Goal: Find specific page/section: Find specific page/section

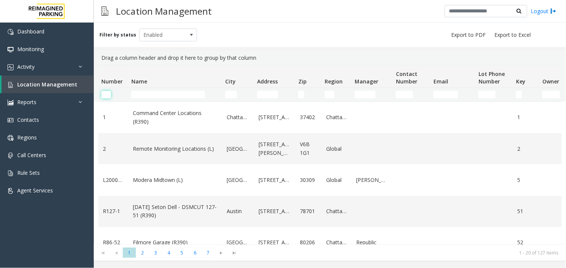
click at [105, 94] on input "Number Filter" at bounding box center [106, 95] width 10 height 8
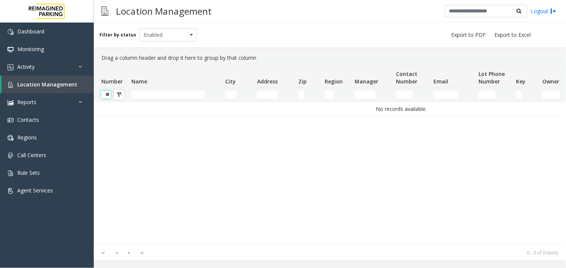
scroll to position [0, 1]
type input "*"
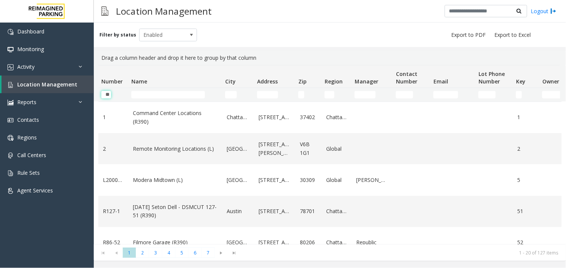
scroll to position [0, 0]
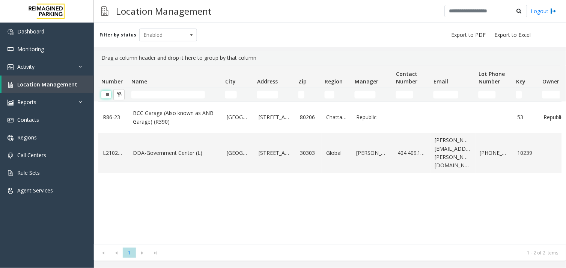
type input "*"
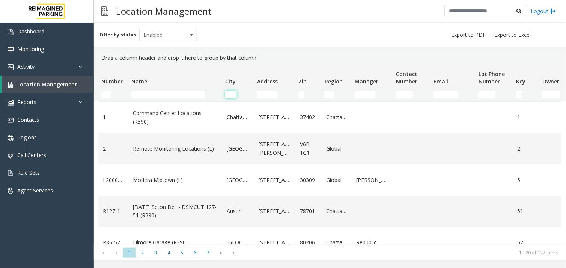
click at [228, 94] on input "City Filter" at bounding box center [231, 95] width 12 height 8
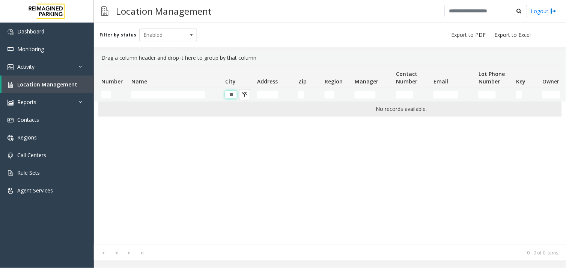
type input "*"
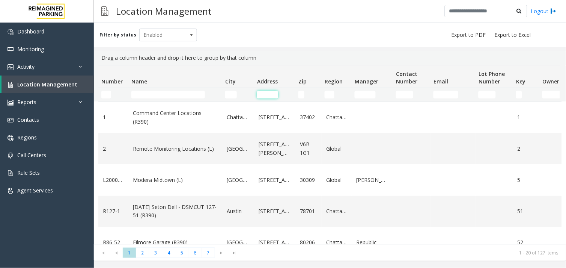
click at [263, 94] on input "Address Filter" at bounding box center [267, 95] width 21 height 8
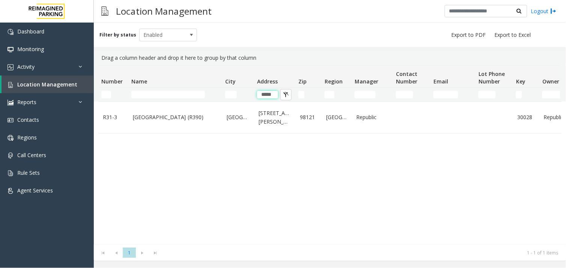
type input "*****"
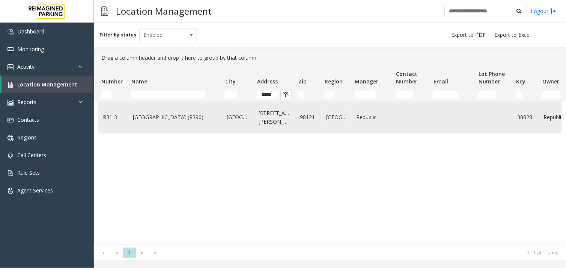
click at [154, 111] on td "[GEOGRAPHIC_DATA] (R390)" at bounding box center [175, 117] width 94 height 31
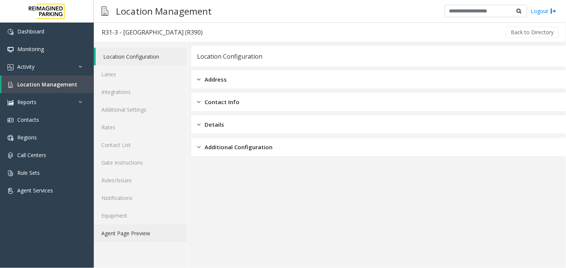
click at [131, 233] on link "Agent Page Preview" at bounding box center [140, 233] width 93 height 18
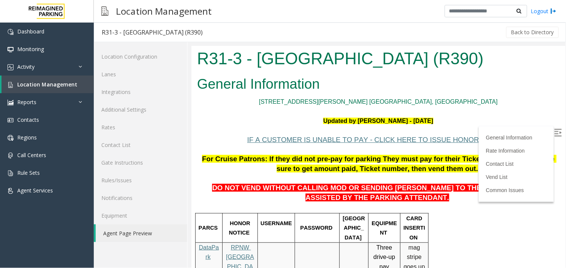
click at [554, 134] on img at bounding box center [558, 132] width 8 height 8
